Goal: Information Seeking & Learning: Learn about a topic

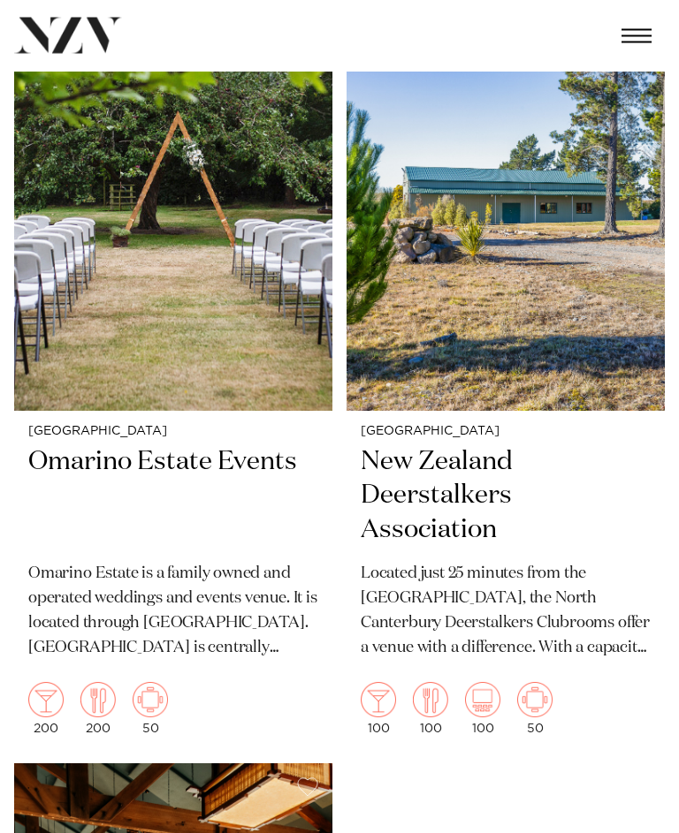
click at [593, 446] on h2 "New Zealand Deerstalkers Association" at bounding box center [506, 497] width 290 height 103
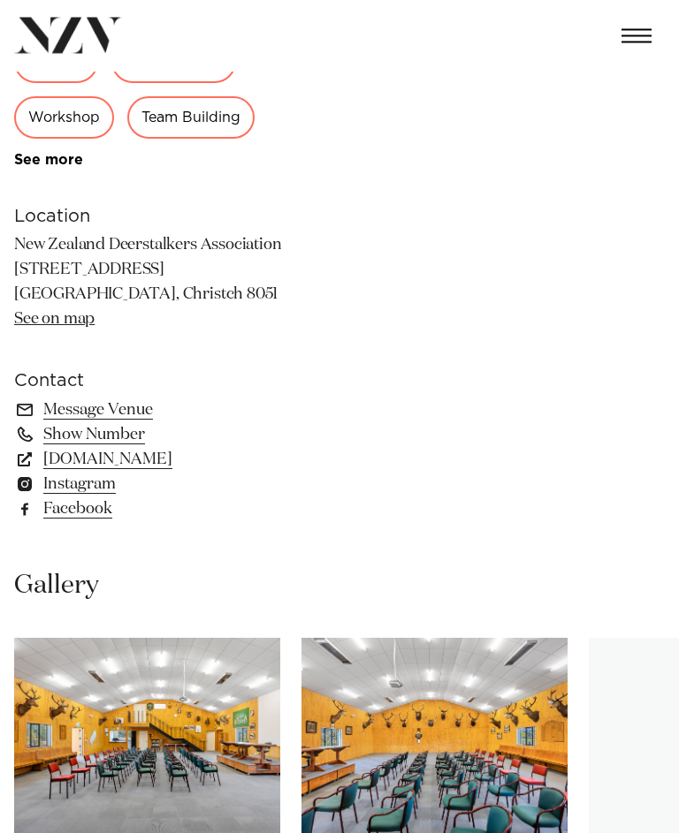
scroll to position [729, 0]
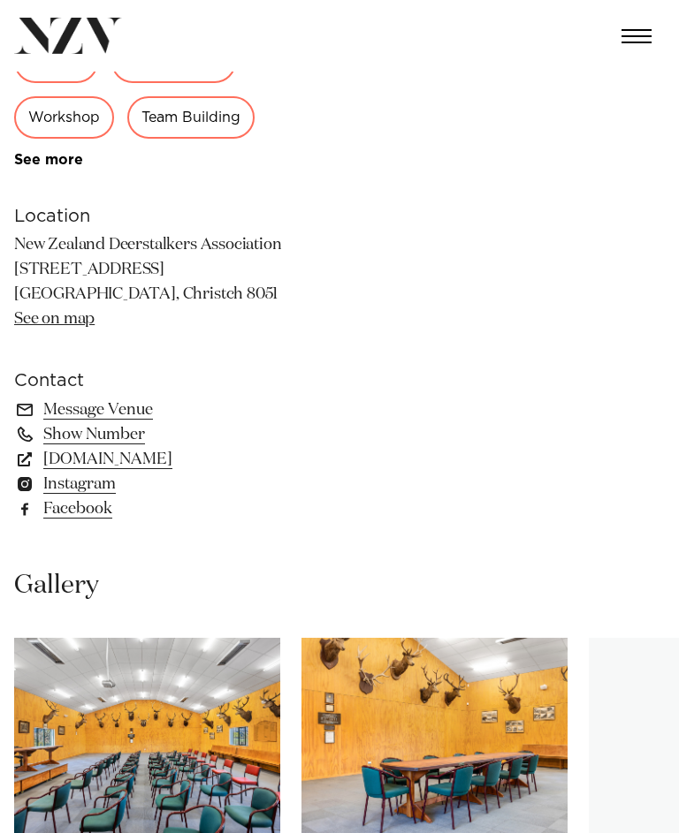
click at [567, 692] on img "6 / 10" at bounding box center [434, 735] width 266 height 195
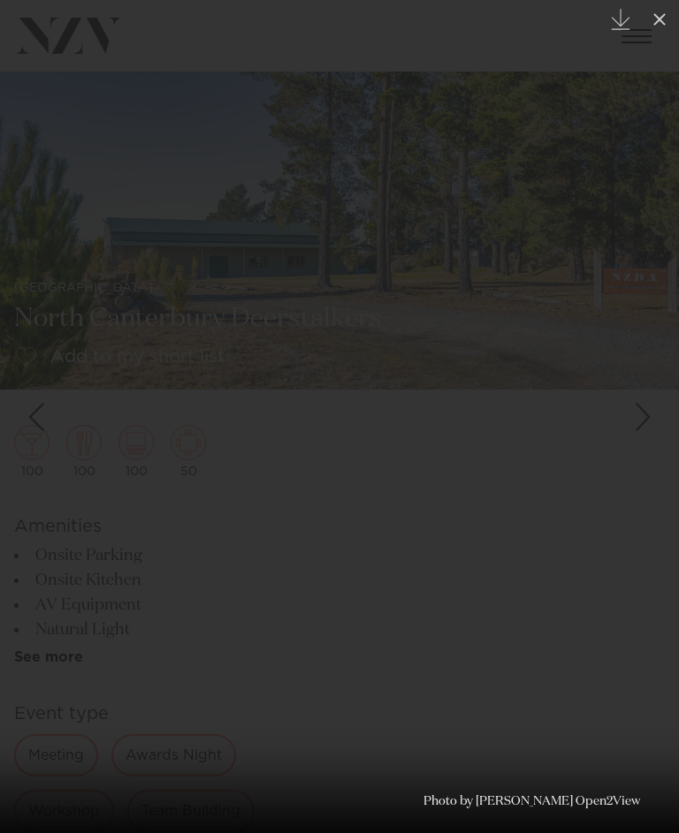
scroll to position [762, 0]
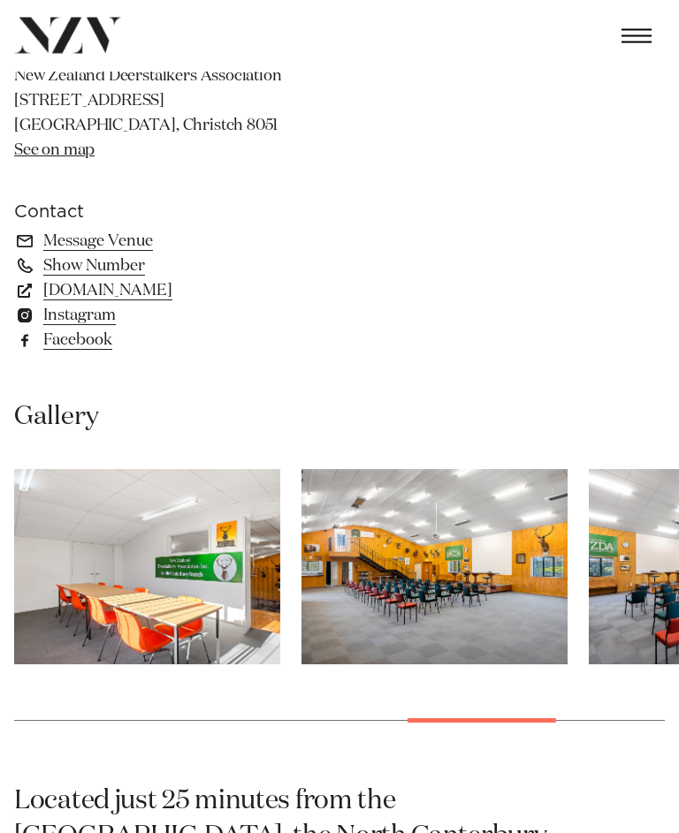
scroll to position [942, 0]
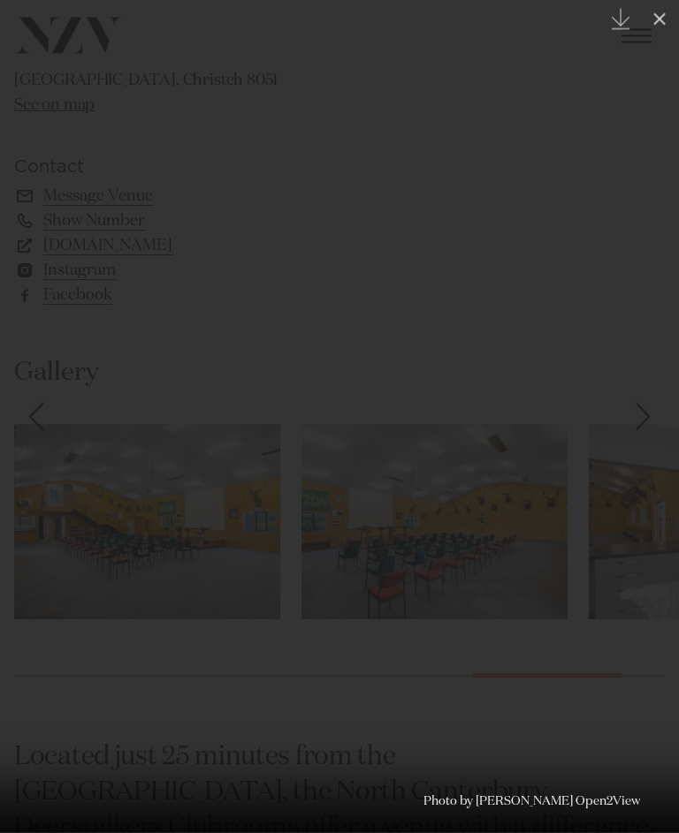
scroll to position [943, 0]
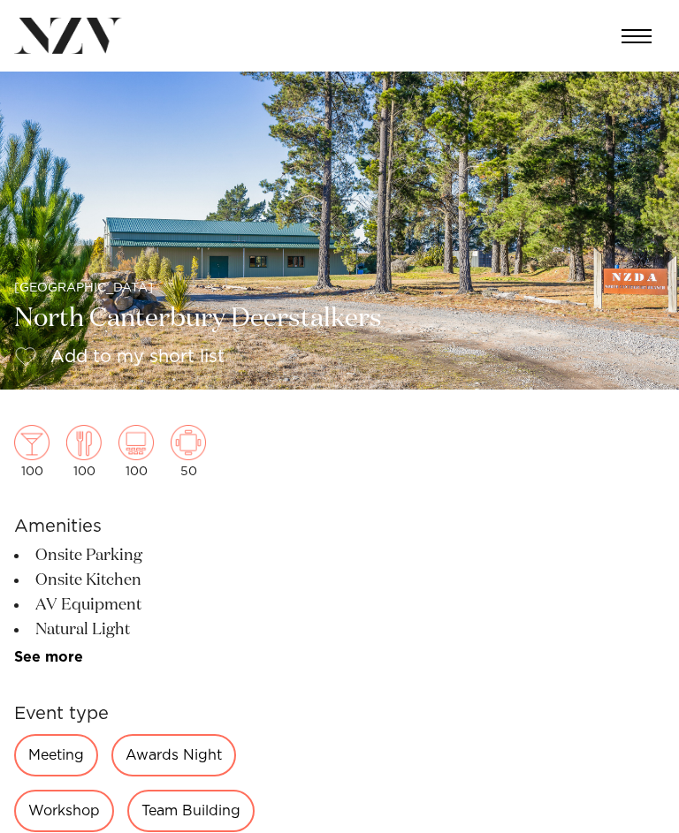
click at [506, 215] on img at bounding box center [339, 231] width 679 height 318
